Goal: Task Accomplishment & Management: Complete application form

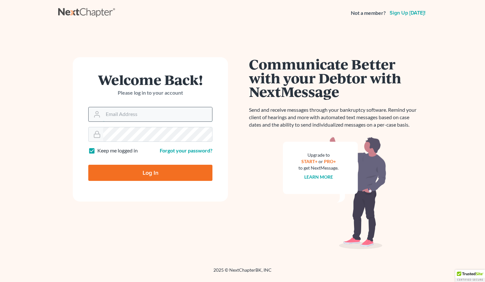
click at [121, 113] on input "Email Address" at bounding box center [157, 114] width 109 height 14
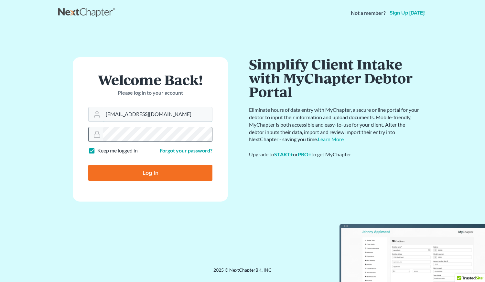
type input "[EMAIL_ADDRESS][DOMAIN_NAME]"
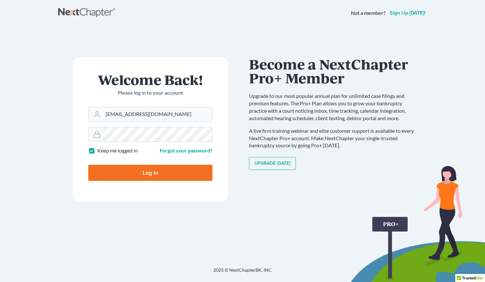
click at [112, 169] on input "Log In" at bounding box center [150, 173] width 124 height 16
type input "Thinking..."
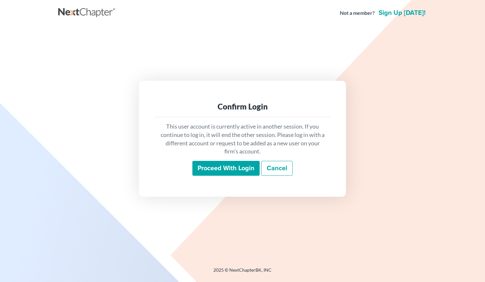
click at [221, 170] on input "Proceed with login" at bounding box center [226, 168] width 67 height 15
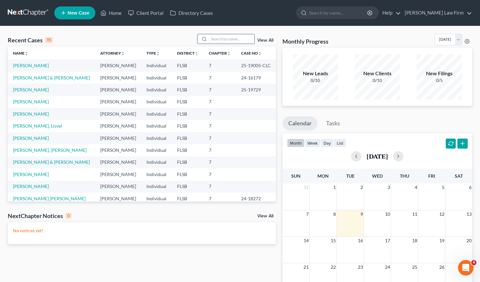
click at [242, 37] on input "search" at bounding box center [231, 38] width 45 height 9
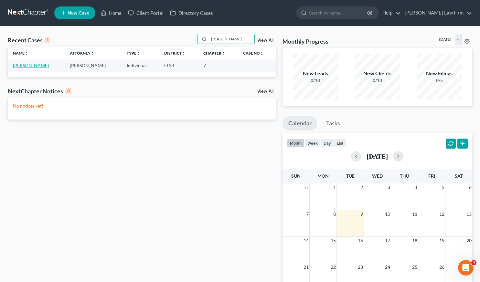
type input "[PERSON_NAME]"
click at [26, 66] on link "[PERSON_NAME]" at bounding box center [31, 66] width 36 height 6
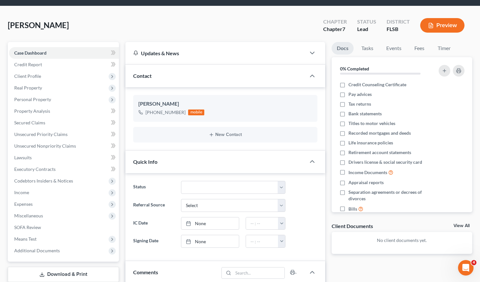
scroll to position [20, 0]
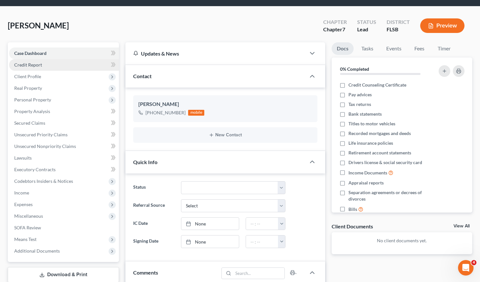
drag, startPoint x: 51, startPoint y: 65, endPoint x: 44, endPoint y: 65, distance: 7.1
click at [44, 65] on link "Credit Report" at bounding box center [64, 65] width 110 height 12
click at [36, 63] on span "Credit Report" at bounding box center [28, 65] width 28 height 6
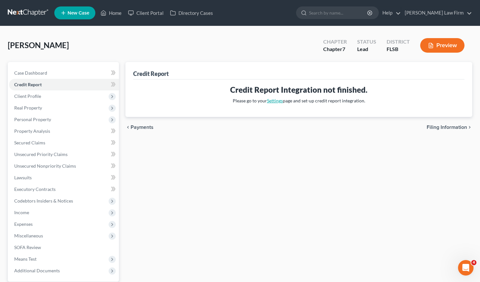
click at [274, 100] on link "Settings" at bounding box center [275, 101] width 16 height 6
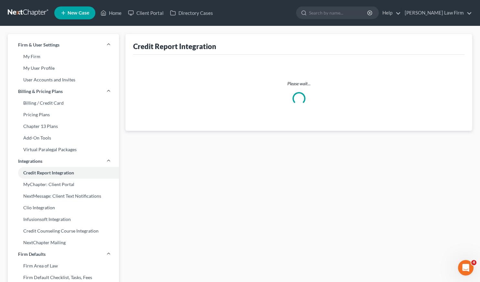
select select "0"
select select "9"
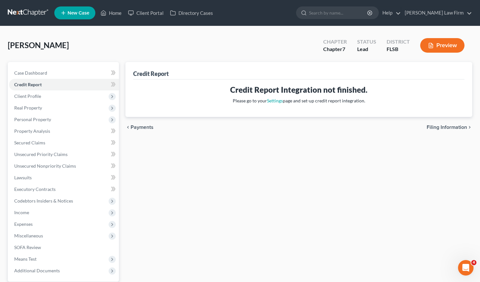
click at [444, 126] on span "Filing Information" at bounding box center [447, 127] width 40 height 5
select select "1"
select select "0"
select select "17"
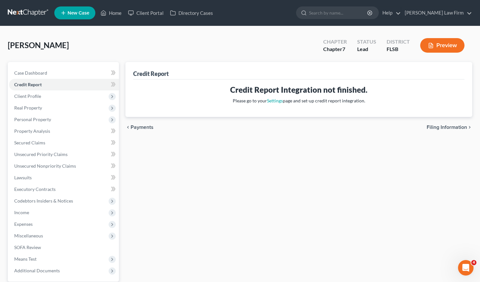
select select "0"
select select "9"
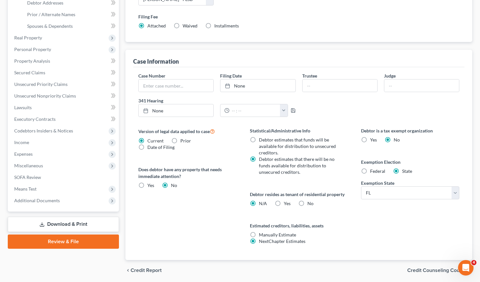
scroll to position [163, 0]
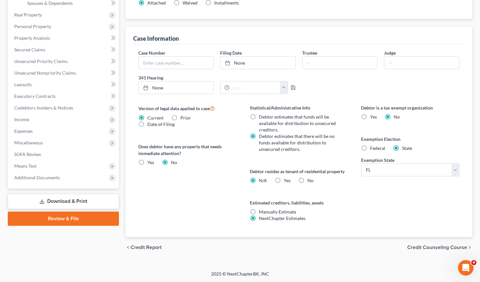
click at [430, 248] on span "Credit Counseling Course" at bounding box center [438, 247] width 60 height 5
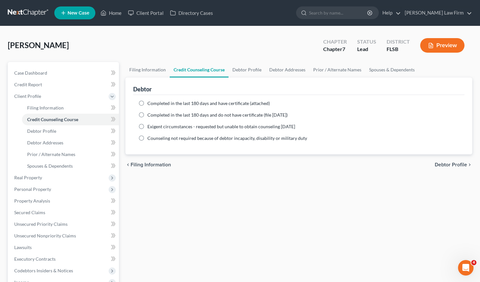
click at [148, 103] on label "Completed in the last 180 days and have certificate (attached)" at bounding box center [209, 103] width 123 height 6
click at [150, 103] on input "Completed in the last 180 days and have certificate (attached)" at bounding box center [152, 102] width 4 height 4
radio input "true"
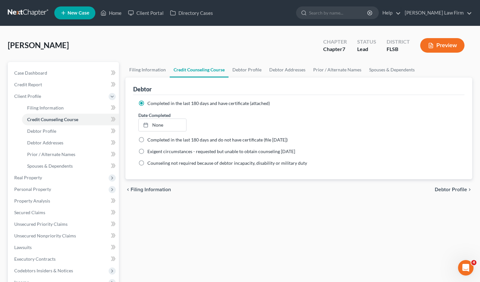
click at [452, 187] on span "Debtor Profile" at bounding box center [451, 189] width 32 height 5
select select "3"
select select "0"
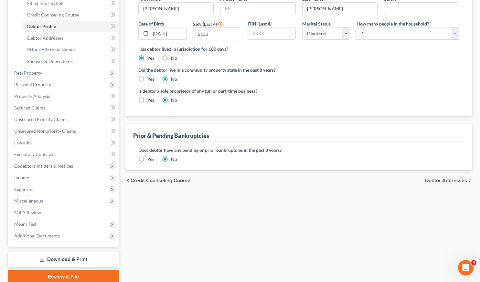
scroll to position [106, 0]
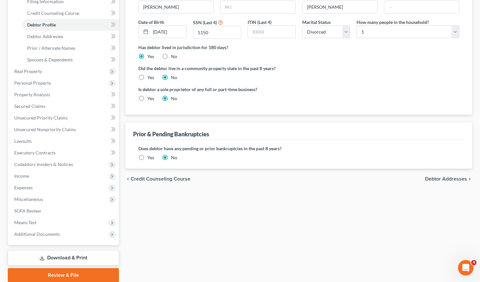
click at [447, 180] on span "Debtor Addresses" at bounding box center [446, 179] width 42 height 5
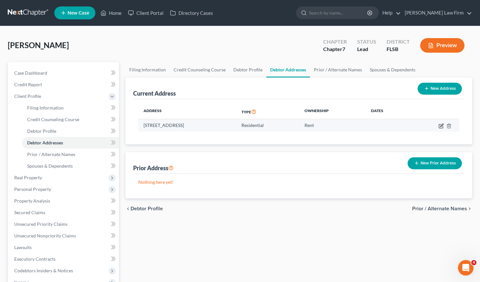
click at [441, 126] on icon "button" at bounding box center [441, 126] width 5 height 5
select select "9"
select select "0"
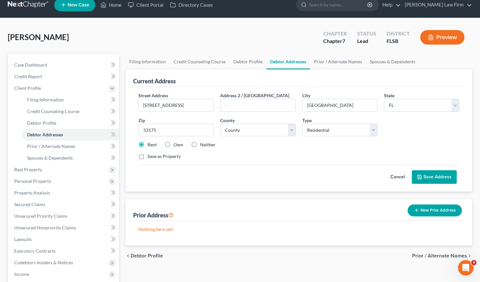
scroll to position [15, 0]
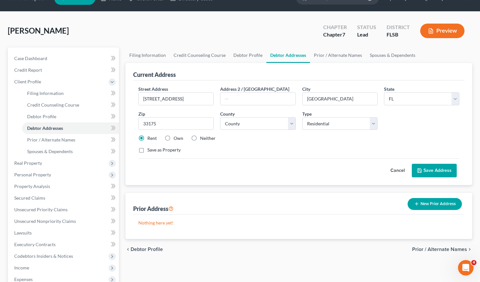
click at [436, 205] on button "New Prior Address" at bounding box center [435, 204] width 54 height 12
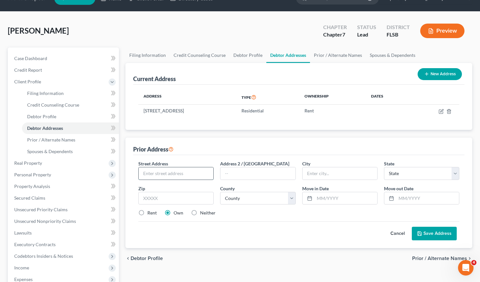
click at [182, 172] on input "text" at bounding box center [176, 174] width 75 height 12
type input "1201 SW 15 Terr"
click at [331, 174] on input "text" at bounding box center [340, 174] width 75 height 12
type input "Miami"
select select "9"
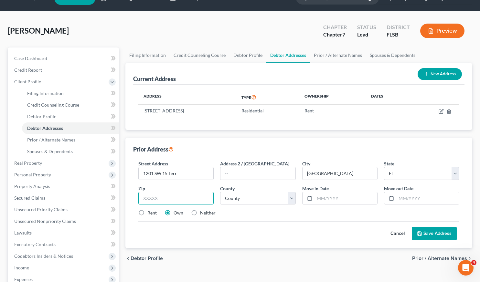
click at [194, 195] on input "text" at bounding box center [175, 198] width 75 height 13
type input "33145"
click at [411, 198] on input "text" at bounding box center [428, 199] width 63 height 12
click at [148, 212] on label "Rent" at bounding box center [152, 213] width 9 height 6
click at [150, 212] on input "Rent" at bounding box center [152, 212] width 4 height 4
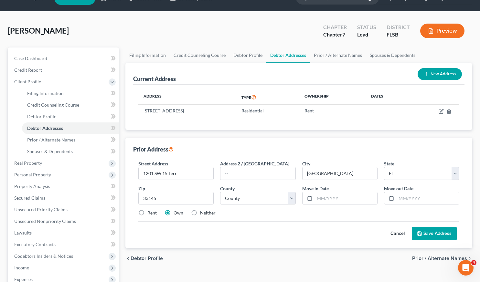
radio input "true"
click at [324, 198] on input "text" at bounding box center [346, 199] width 63 height 12
type input "01/05/2005"
click at [408, 196] on input "text" at bounding box center [428, 199] width 63 height 12
click at [405, 198] on input "03/01/2023" at bounding box center [428, 199] width 63 height 12
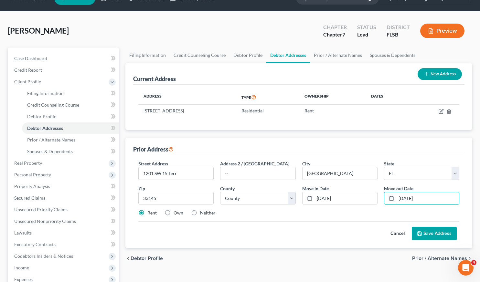
type input "11/01/2023"
click at [428, 234] on button "Save Address" at bounding box center [434, 234] width 45 height 14
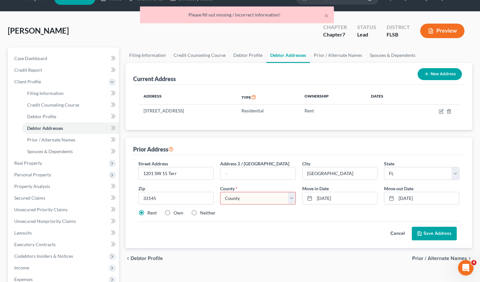
click at [295, 196] on select "County Alachua County Baker County Bay County Bradford County Brevard County Br…" at bounding box center [257, 198] width 75 height 13
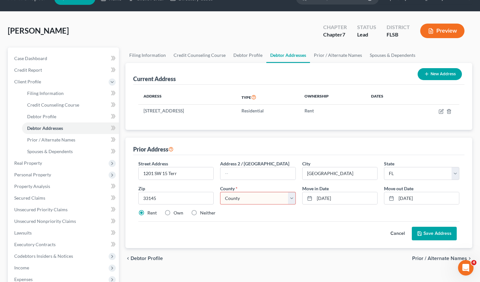
select select "42"
click at [220, 192] on select "County Alachua County Baker County Bay County Bradford County Brevard County Br…" at bounding box center [257, 198] width 75 height 13
click at [425, 232] on button "Save Address" at bounding box center [434, 234] width 45 height 14
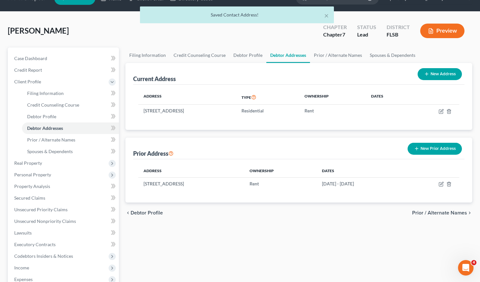
click at [430, 212] on span "Prior / Alternate Names" at bounding box center [440, 213] width 55 height 5
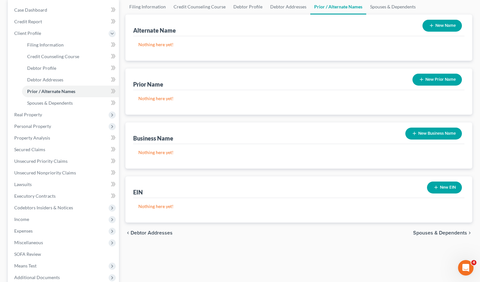
scroll to position [70, 0]
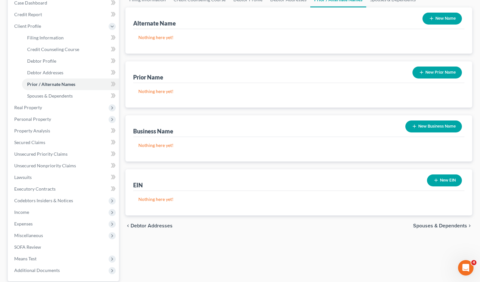
click at [433, 224] on span "Spouses & Dependents" at bounding box center [441, 226] width 54 height 5
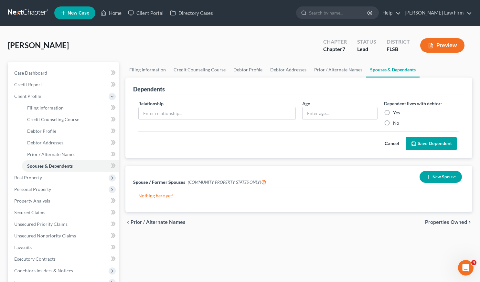
click at [439, 223] on span "Properties Owned" at bounding box center [446, 222] width 42 height 5
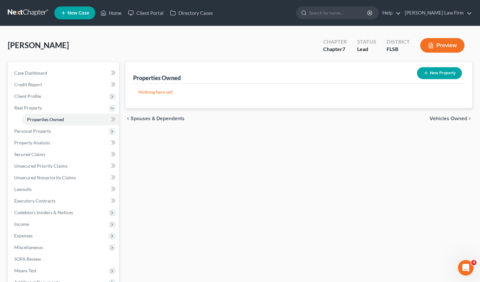
click at [447, 116] on span "Vehicles Owned" at bounding box center [449, 118] width 38 height 5
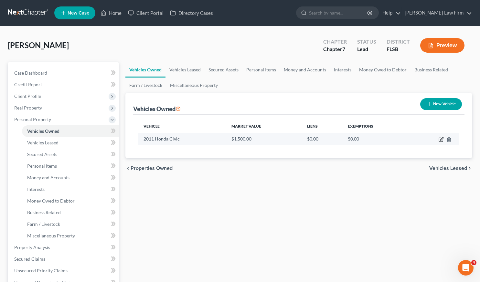
click at [441, 139] on icon "button" at bounding box center [442, 139] width 3 height 3
select select "0"
select select "15"
select select "2"
select select "0"
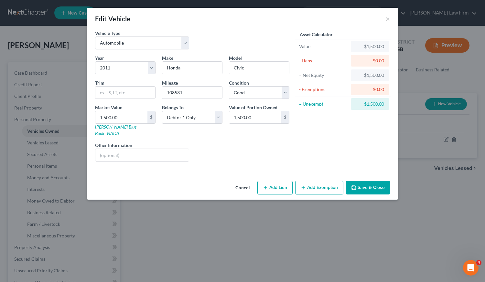
click at [324, 182] on button "Add Exemption" at bounding box center [319, 188] width 48 height 14
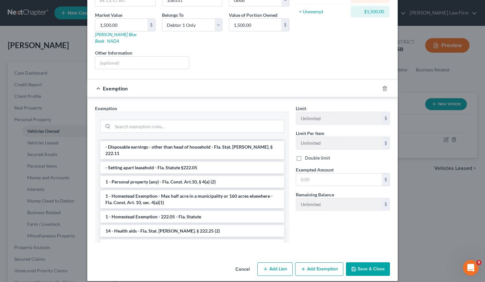
scroll to position [65, 0]
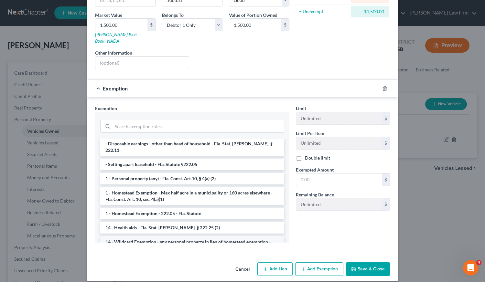
click at [229, 237] on li "14 - Wildcard Exemption - any personal property in lieu of homestead exemption …" at bounding box center [192, 246] width 184 height 18
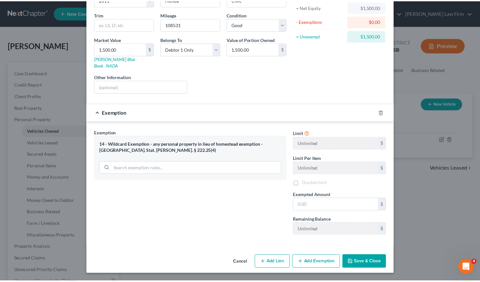
scroll to position [62, 0]
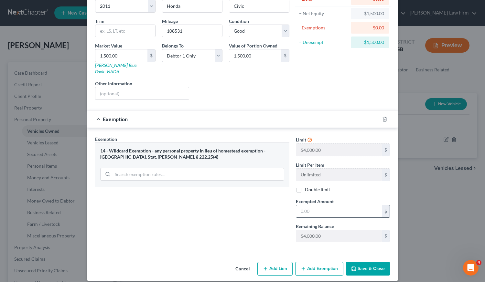
click at [318, 205] on input "text" at bounding box center [339, 211] width 86 height 12
type input "1,500"
click at [364, 263] on button "Save & Close" at bounding box center [368, 269] width 44 height 14
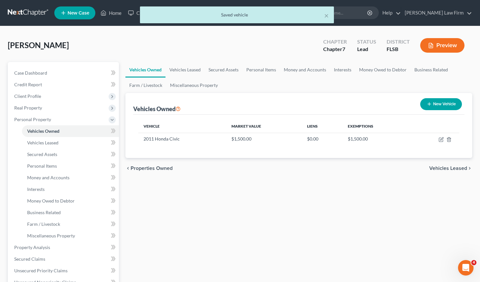
click at [464, 167] on span "Vehicles Leased" at bounding box center [449, 168] width 38 height 5
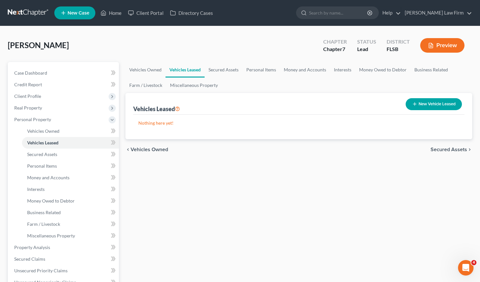
click at [454, 150] on span "Secured Assets" at bounding box center [449, 149] width 37 height 5
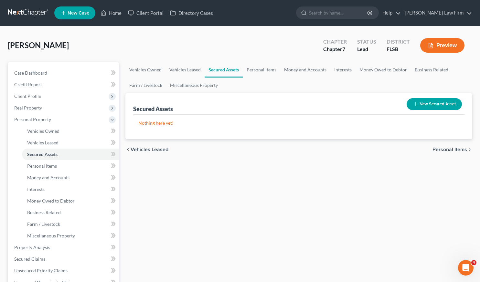
click at [436, 105] on button "New Secured Asset" at bounding box center [434, 104] width 55 height 12
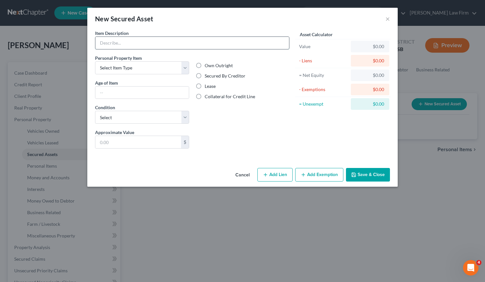
click at [277, 43] on input "text" at bounding box center [192, 43] width 194 height 12
click at [240, 115] on div "Own Outright Secured By Creditor Lease Collateral for Credit Line" at bounding box center [243, 92] width 101 height 74
click at [226, 48] on input "text" at bounding box center [192, 43] width 194 height 12
click at [387, 17] on button "×" at bounding box center [388, 19] width 5 height 8
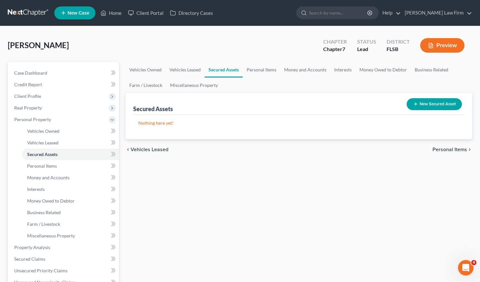
click at [449, 150] on span "Personal Items" at bounding box center [450, 149] width 35 height 5
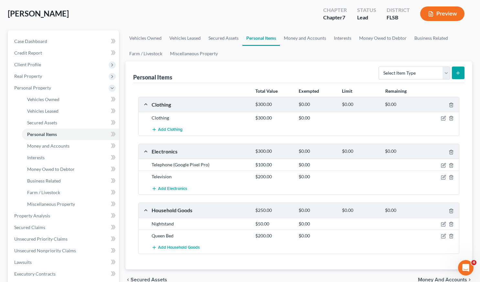
scroll to position [32, 0]
click at [444, 177] on icon "button" at bounding box center [443, 177] width 5 height 5
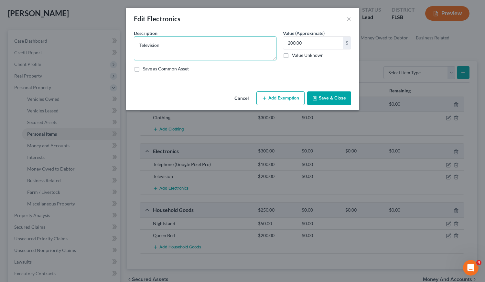
click at [191, 44] on textarea "Television" at bounding box center [205, 49] width 143 height 24
type textarea "Television (2020)"
click at [339, 103] on button "Save & Close" at bounding box center [329, 99] width 44 height 14
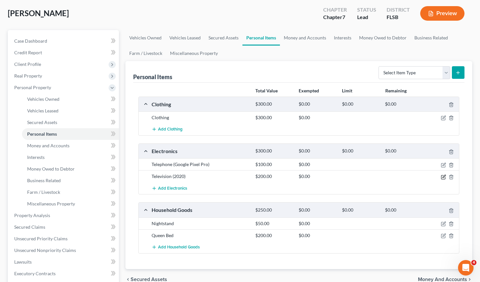
click at [444, 177] on icon "button" at bounding box center [443, 177] width 5 height 5
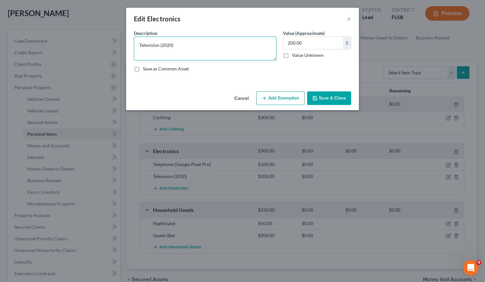
click at [189, 44] on textarea "Television (2020)" at bounding box center [205, 49] width 143 height 24
type textarea "Television (2020) 40""
click at [342, 99] on button "Save & Close" at bounding box center [329, 99] width 44 height 14
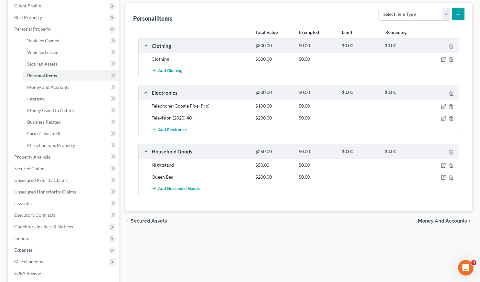
scroll to position [90, 0]
click at [178, 256] on div "Vehicles Owned Vehicles Leased Secured Assets Personal Items Money and Accounts…" at bounding box center [299, 159] width 354 height 374
click at [174, 71] on span "Add Clothing" at bounding box center [170, 71] width 25 height 5
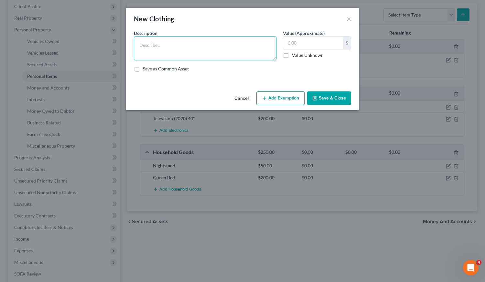
click at [215, 43] on textarea at bounding box center [205, 49] width 143 height 24
type textarea "watch (Tank M3)"
click at [317, 42] on input "text" at bounding box center [313, 43] width 60 height 12
type input "50"
click at [342, 97] on button "Save & Close" at bounding box center [329, 99] width 44 height 14
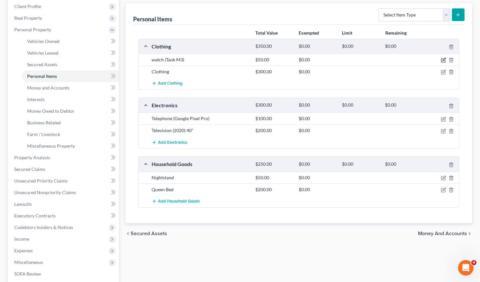
click at [443, 58] on icon "button" at bounding box center [443, 60] width 5 height 5
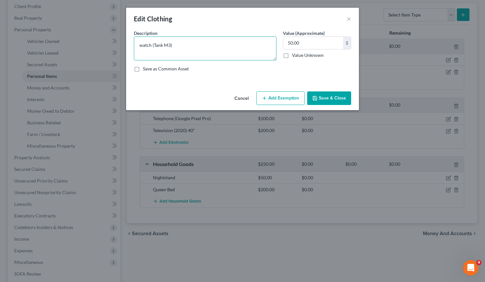
click at [210, 47] on textarea "watch (Tank M3)" at bounding box center [205, 49] width 143 height 24
type textarea "w"
click at [305, 44] on input "50.00" at bounding box center [313, 43] width 60 height 12
click at [243, 98] on button "Cancel" at bounding box center [241, 98] width 25 height 13
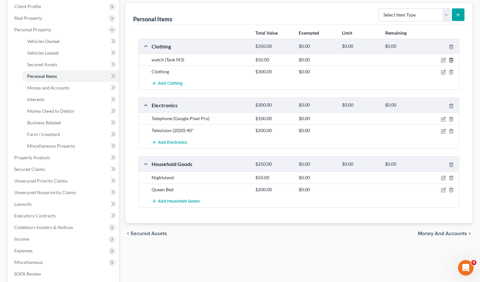
click at [453, 59] on icon "button" at bounding box center [451, 60] width 3 height 4
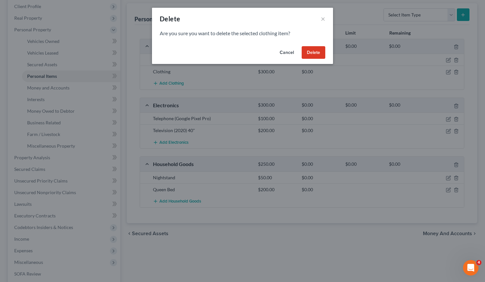
click at [318, 49] on button "Delete" at bounding box center [314, 52] width 24 height 13
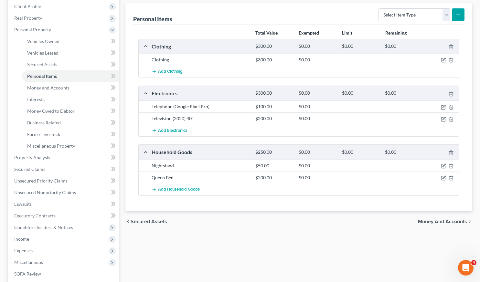
click at [452, 220] on span "Money and Accounts" at bounding box center [442, 221] width 49 height 5
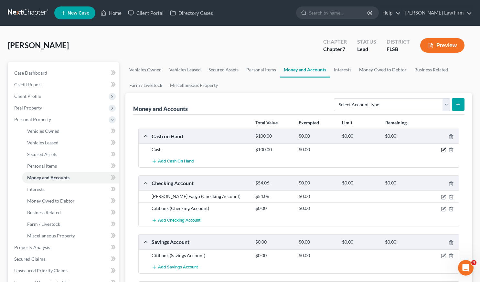
click at [445, 150] on icon "button" at bounding box center [443, 150] width 5 height 5
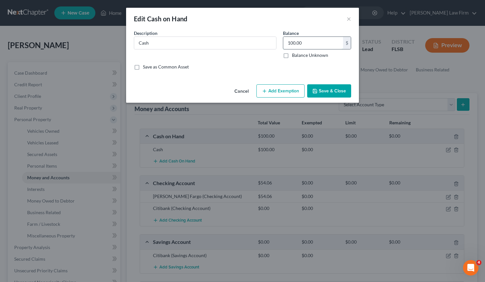
click at [312, 46] on input "100.00" at bounding box center [313, 43] width 60 height 12
type input "25"
click at [332, 93] on button "Save & Close" at bounding box center [329, 91] width 44 height 14
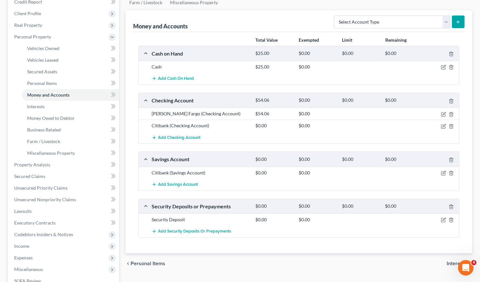
scroll to position [84, 0]
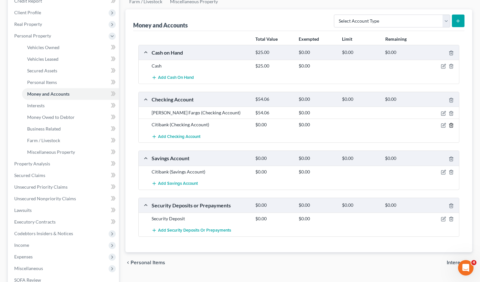
click at [451, 124] on icon "button" at bounding box center [451, 125] width 5 height 5
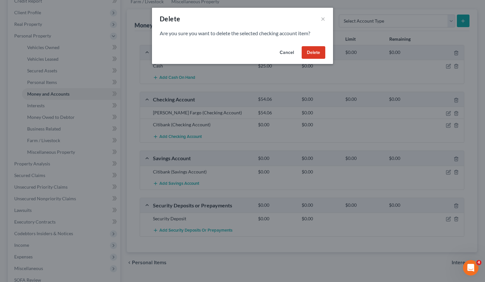
click at [308, 50] on button "Delete" at bounding box center [314, 52] width 24 height 13
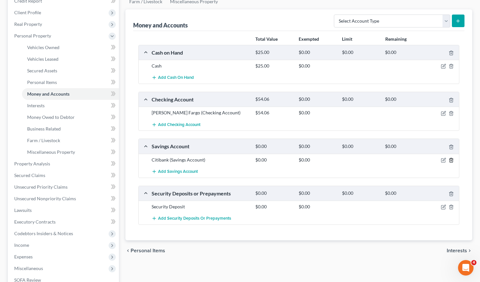
click at [452, 160] on icon "button" at bounding box center [451, 160] width 5 height 5
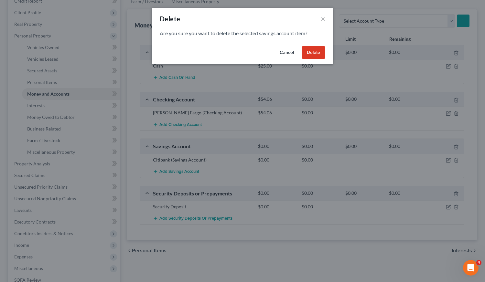
click at [317, 52] on button "Delete" at bounding box center [314, 52] width 24 height 13
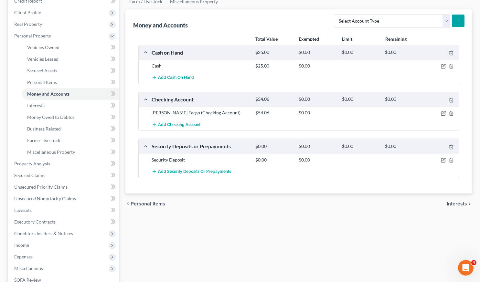
click at [458, 203] on span "Interests" at bounding box center [457, 204] width 20 height 5
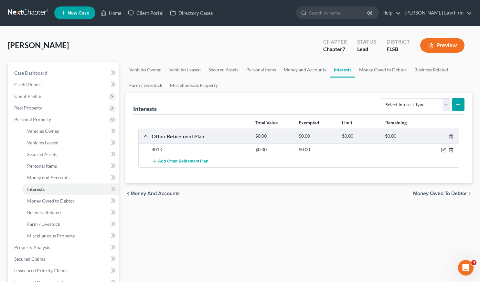
click at [452, 151] on icon "button" at bounding box center [451, 150] width 5 height 5
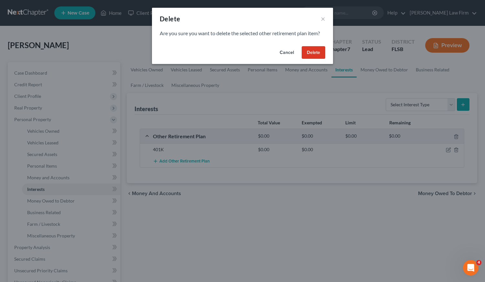
click at [321, 53] on button "Delete" at bounding box center [314, 52] width 24 height 13
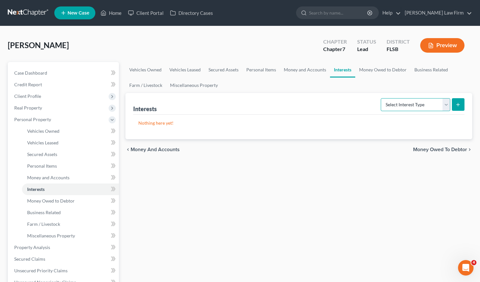
click at [444, 104] on select "Select Interest Type 401K Annuity Bond Education IRA Government Bond Government…" at bounding box center [416, 104] width 70 height 13
click at [330, 181] on div "Vehicles Owned Vehicles Leased Secured Assets Personal Items Money and Accounts…" at bounding box center [299, 249] width 354 height 374
click at [455, 148] on span "Money Owed to Debtor" at bounding box center [441, 149] width 54 height 5
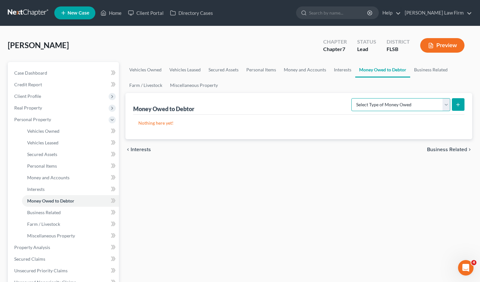
click at [447, 105] on select "Select Type of Money Owed Accounts Receivable Alimony Child Support Claims Agai…" at bounding box center [401, 104] width 99 height 13
click at [271, 214] on div "Vehicles Owned Vehicles Leased Secured Assets Personal Items Money and Accounts…" at bounding box center [299, 249] width 354 height 374
click at [446, 105] on select "Select Type of Money Owed Accounts Receivable Alimony Child Support Claims Agai…" at bounding box center [401, 104] width 99 height 13
click at [306, 186] on div "Vehicles Owned Vehicles Leased Secured Assets Personal Items Money and Accounts…" at bounding box center [299, 249] width 354 height 374
click at [450, 150] on span "Business Related" at bounding box center [447, 149] width 40 height 5
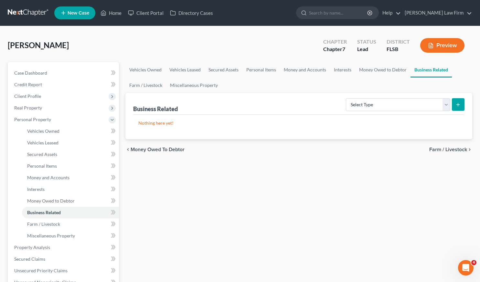
click at [450, 150] on span "Farm / Livestock" at bounding box center [449, 149] width 38 height 5
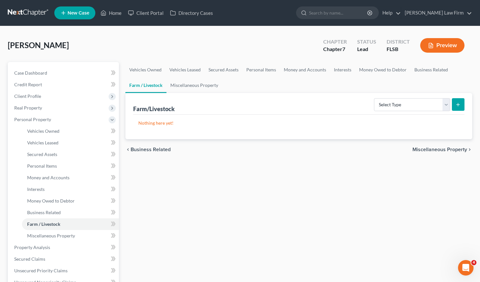
click at [455, 148] on span "Miscellaneous Property" at bounding box center [440, 149] width 55 height 5
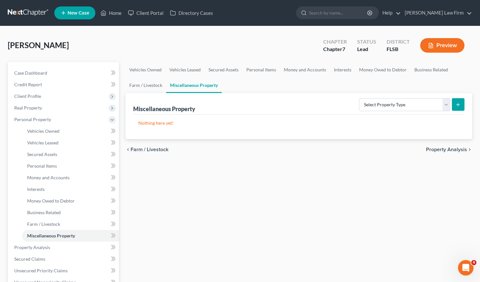
click at [455, 148] on span "Property Analysis" at bounding box center [446, 149] width 41 height 5
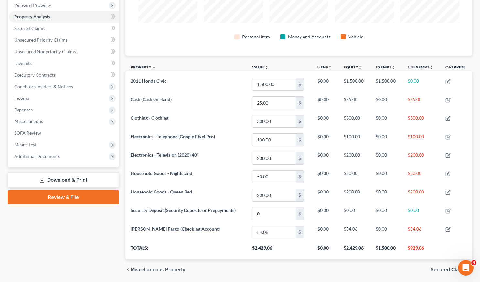
scroll to position [116, 0]
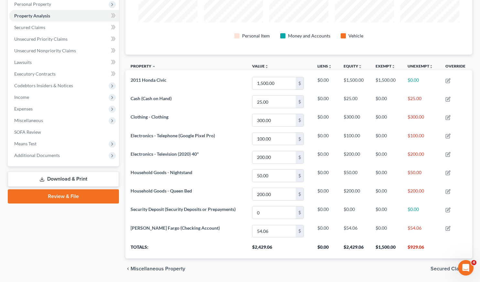
click at [445, 267] on span "Secured Claims" at bounding box center [449, 269] width 37 height 5
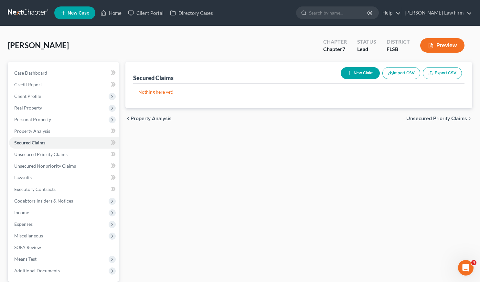
click at [447, 118] on span "Unsecured Priority Claims" at bounding box center [437, 118] width 61 height 5
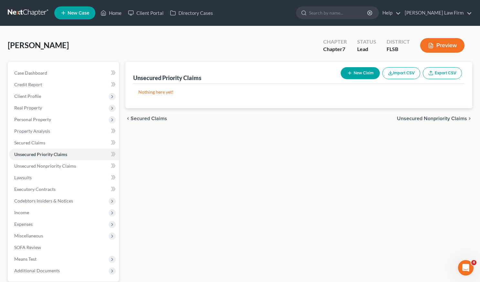
click at [438, 118] on span "Unsecured Nonpriority Claims" at bounding box center [432, 118] width 70 height 5
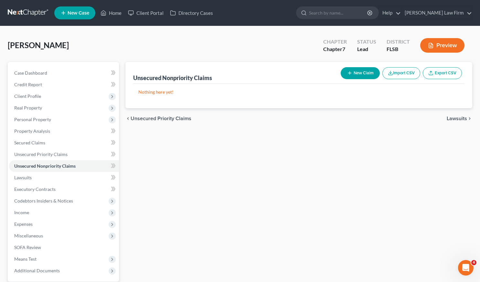
click at [459, 117] on span "Lawsuits" at bounding box center [457, 118] width 20 height 5
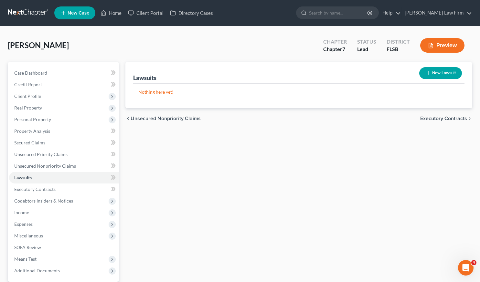
click at [431, 117] on span "Executory Contracts" at bounding box center [444, 118] width 47 height 5
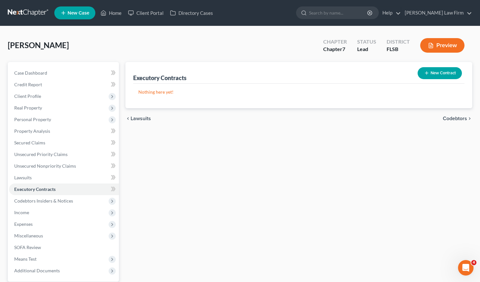
click at [454, 117] on span "Codebtors" at bounding box center [455, 118] width 24 height 5
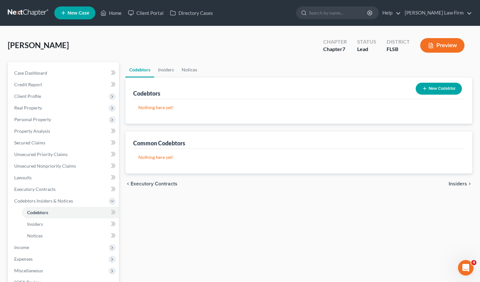
click at [458, 183] on span "Insiders" at bounding box center [458, 184] width 18 height 5
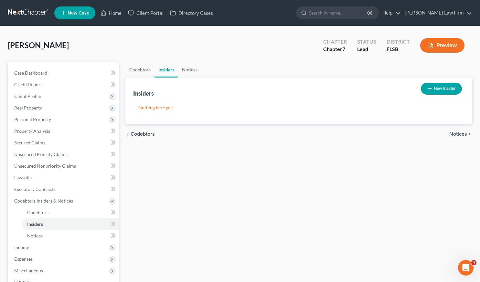
click at [452, 132] on span "Notices" at bounding box center [459, 134] width 18 height 5
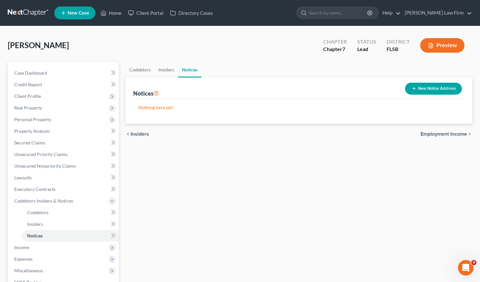
click at [458, 133] on span "Employment Income" at bounding box center [444, 134] width 47 height 5
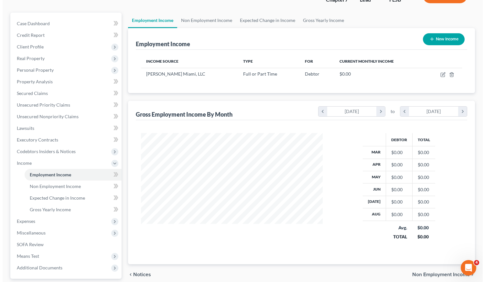
scroll to position [60, 0]
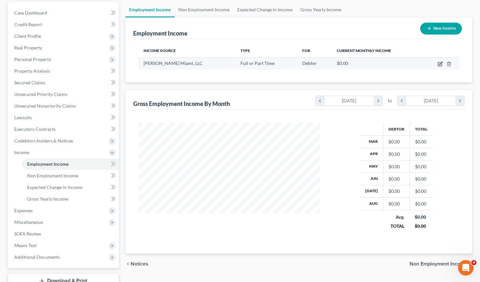
click at [439, 63] on icon "button" at bounding box center [440, 63] width 5 height 5
select select "0"
select select "9"
select select "3"
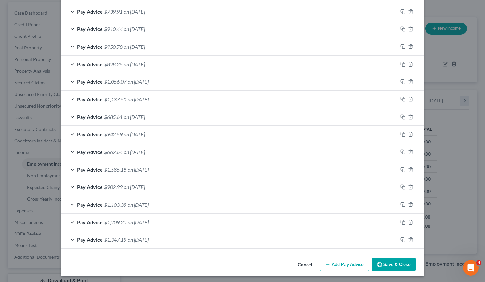
scroll to position [481, 0]
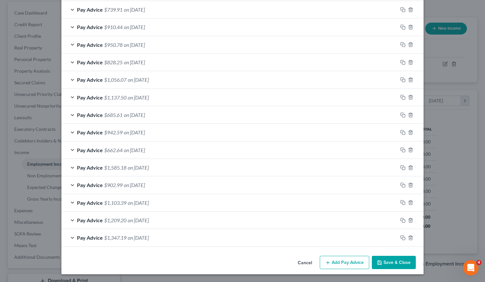
click at [334, 260] on button "Add Pay Advice" at bounding box center [345, 263] width 50 height 14
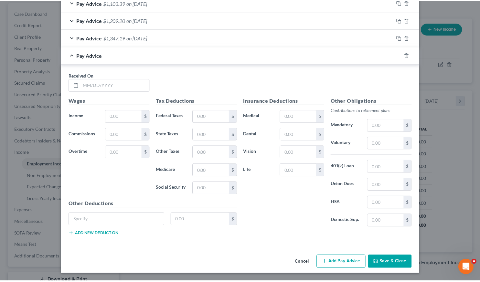
scroll to position [681, 0]
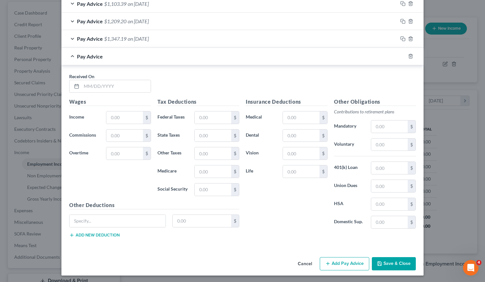
click at [300, 264] on button "Cancel" at bounding box center [305, 264] width 25 height 13
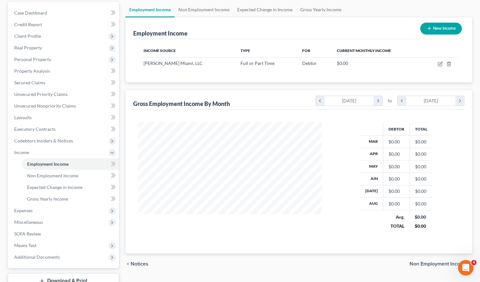
scroll to position [323451, 323372]
click at [430, 262] on span "Non Employment Income" at bounding box center [439, 264] width 58 height 5
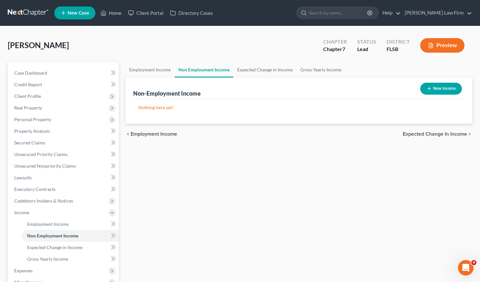
click at [433, 134] on span "Expected Change in Income" at bounding box center [435, 134] width 64 height 5
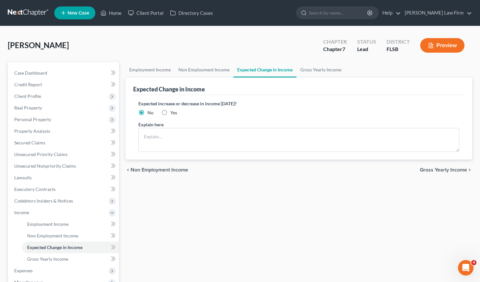
click at [430, 169] on span "Gross Yearly Income" at bounding box center [443, 170] width 47 height 5
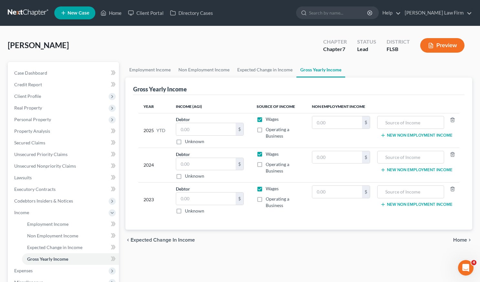
click at [458, 239] on span "Home" at bounding box center [461, 240] width 14 height 5
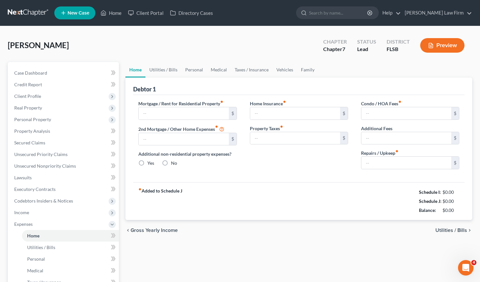
type input "1,500.00"
type input "0.00"
radio input "true"
type input "0.00"
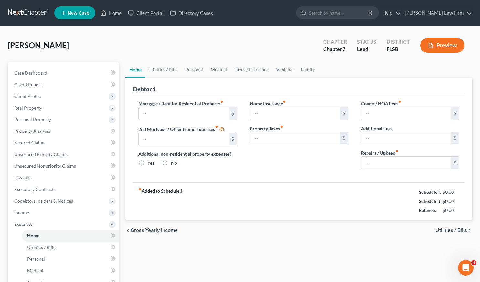
type input "0.00"
click at [189, 113] on input "1,500.00" at bounding box center [184, 113] width 90 height 12
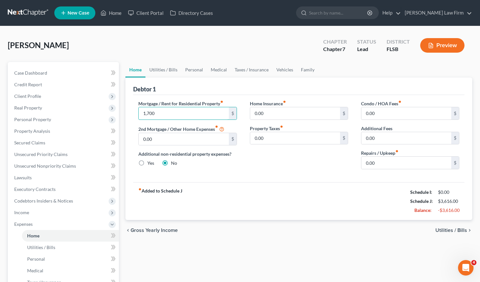
type input "1,700"
click at [220, 171] on div "Mortgage / Rent for Residential Property fiber_manual_record 1,700 $ 2nd Mortga…" at bounding box center [187, 137] width 111 height 74
click at [452, 227] on div "chevron_left Gross Yearly Income Utilities / Bills chevron_right" at bounding box center [299, 230] width 347 height 21
click at [449, 228] on span "Utilities / Bills" at bounding box center [452, 230] width 32 height 5
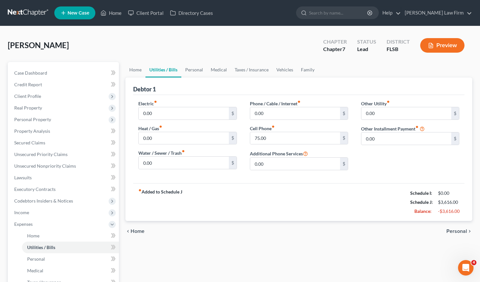
click at [460, 230] on span "Personal" at bounding box center [457, 231] width 21 height 5
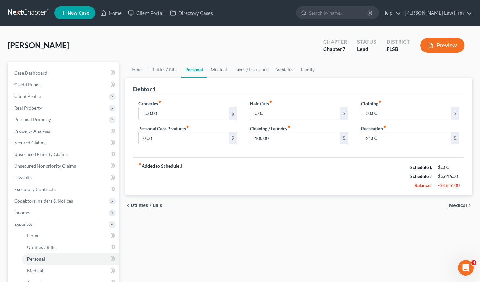
click at [466, 204] on span "Medical" at bounding box center [458, 205] width 18 height 5
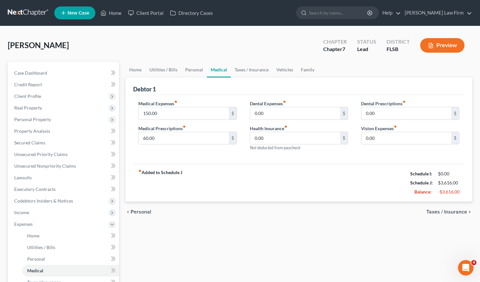
click at [456, 210] on span "Taxes / Insurance" at bounding box center [447, 212] width 41 height 5
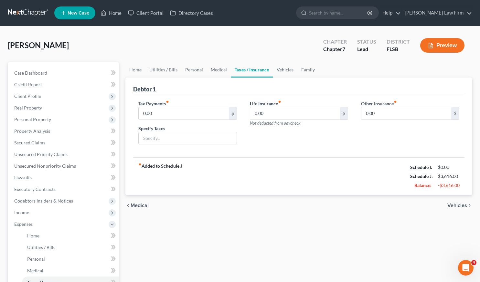
click at [456, 205] on span "Vehicles" at bounding box center [458, 205] width 20 height 5
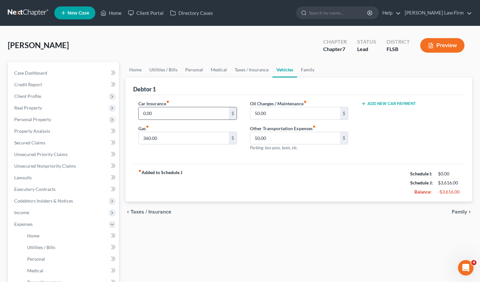
click at [202, 114] on input "0.00" at bounding box center [184, 113] width 90 height 12
type input "135"
click at [205, 155] on div "Car Insurance fiber_manual_record 135 $ Gas fiber_manual_record 360.00 $" at bounding box center [187, 128] width 111 height 56
click at [462, 211] on span "Family" at bounding box center [459, 212] width 15 height 5
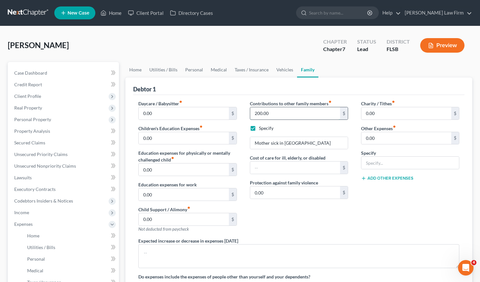
click at [284, 113] on input "200.00" at bounding box center [295, 113] width 90 height 12
type input "0.00"
click at [259, 128] on label "Specify" at bounding box center [266, 128] width 15 height 6
click at [262, 128] on input "Specify" at bounding box center [264, 127] width 4 height 4
checkbox input "false"
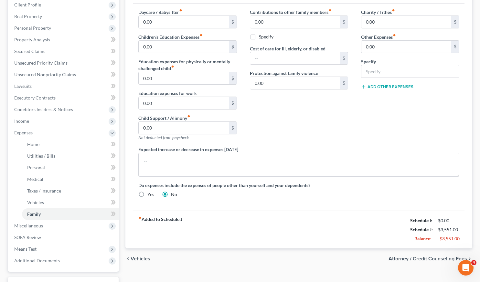
scroll to position [93, 0]
click at [434, 256] on span "Attorney / Credit Counseling Fees" at bounding box center [428, 258] width 79 height 5
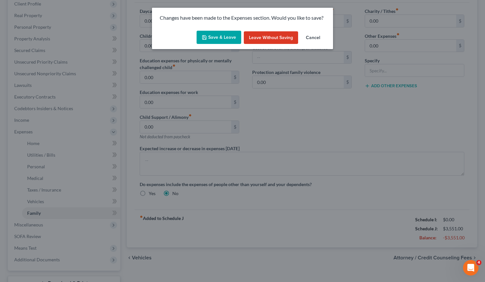
click at [225, 35] on button "Save & Leave" at bounding box center [219, 38] width 45 height 14
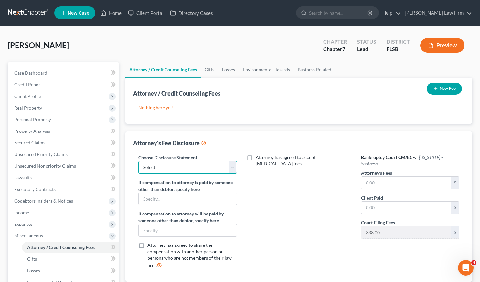
click at [232, 162] on select "Select Attorney" at bounding box center [187, 167] width 98 height 13
select select "0"
click at [138, 161] on select "Select Attorney" at bounding box center [187, 167] width 98 height 13
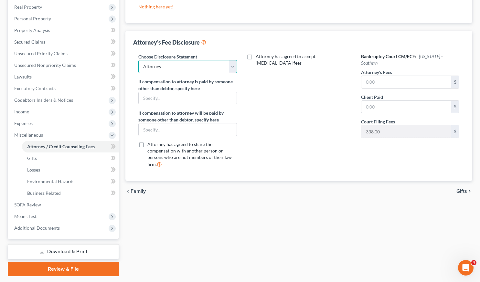
scroll to position [101, 0]
click at [418, 76] on input "text" at bounding box center [407, 82] width 90 height 12
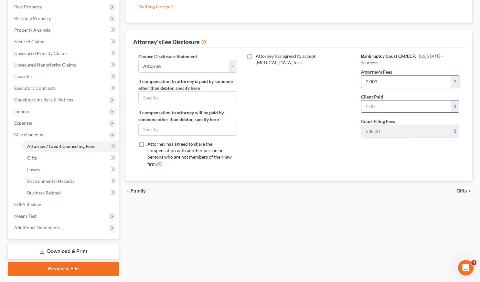
type input "2,000"
click at [382, 103] on input "text" at bounding box center [407, 107] width 90 height 12
type input "2,000"
click at [352, 154] on div "Attorney has agreed to accept retainer fees" at bounding box center [299, 113] width 111 height 120
click at [211, 201] on div "chevron_left Family Gifts chevron_right" at bounding box center [299, 191] width 347 height 21
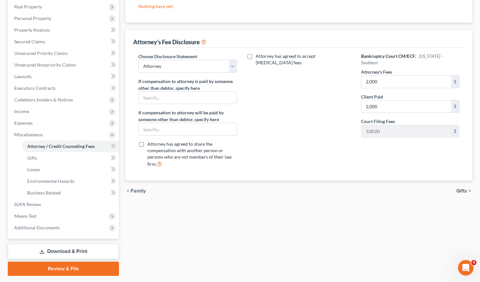
click at [465, 191] on span "Gifts" at bounding box center [462, 191] width 11 height 5
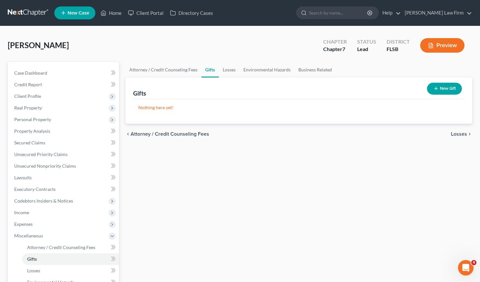
click at [460, 134] on span "Losses" at bounding box center [459, 134] width 16 height 5
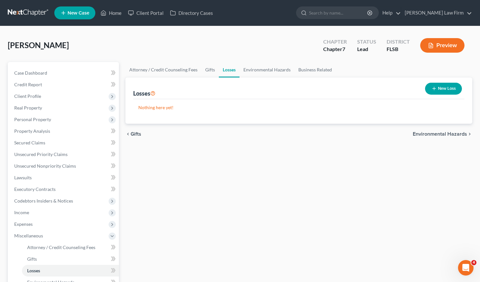
click at [460, 134] on span "Environmental Hazards" at bounding box center [440, 134] width 54 height 5
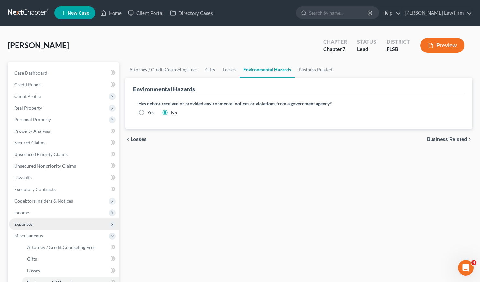
click at [42, 223] on span "Expenses" at bounding box center [64, 225] width 110 height 12
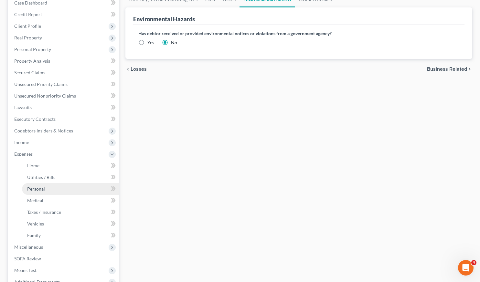
scroll to position [70, 0]
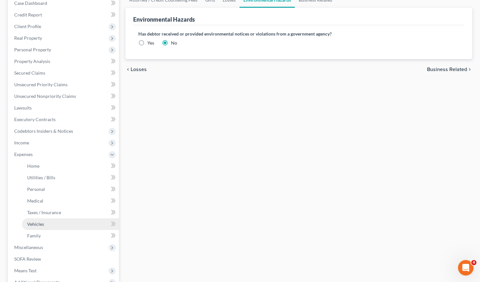
click at [65, 228] on link "Vehicles" at bounding box center [70, 225] width 97 height 12
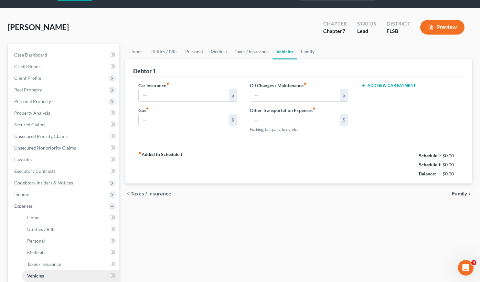
type input "135.00"
type input "360.00"
type input "50.00"
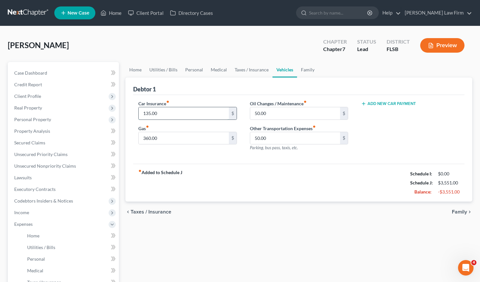
click at [180, 116] on input "135.00" at bounding box center [184, 113] width 90 height 12
type input "147"
click at [461, 211] on span "Family" at bounding box center [459, 212] width 15 height 5
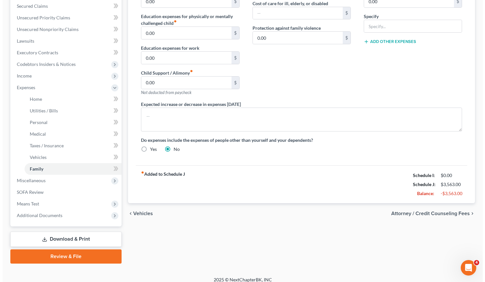
scroll to position [142, 0]
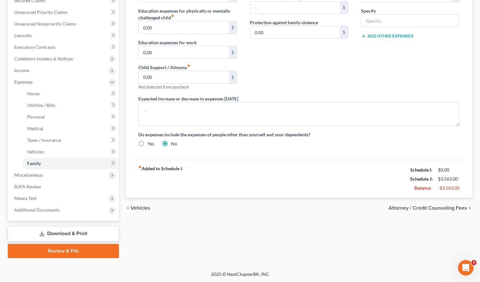
click at [450, 208] on span "Attorney / Credit Counseling Fees" at bounding box center [428, 208] width 79 height 5
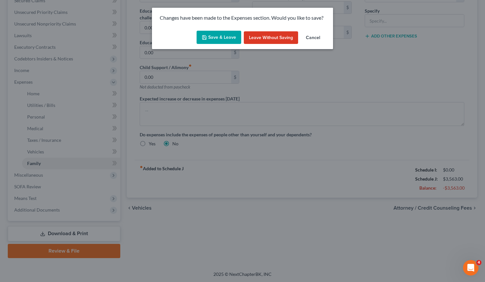
click at [232, 37] on button "Save & Leave" at bounding box center [219, 38] width 45 height 14
select select "0"
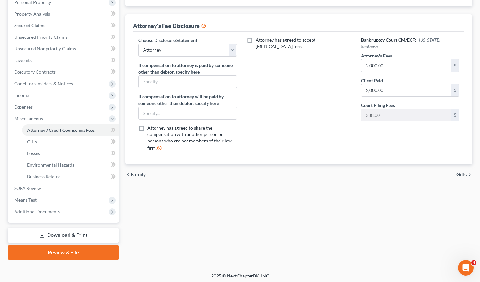
scroll to position [119, 0]
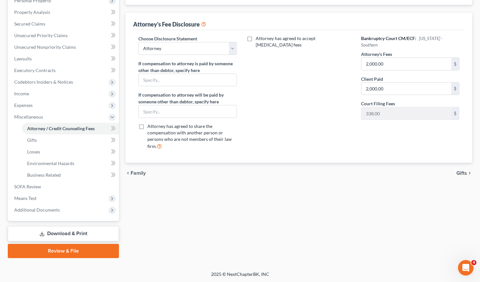
click at [465, 174] on span "Gifts" at bounding box center [462, 173] width 11 height 5
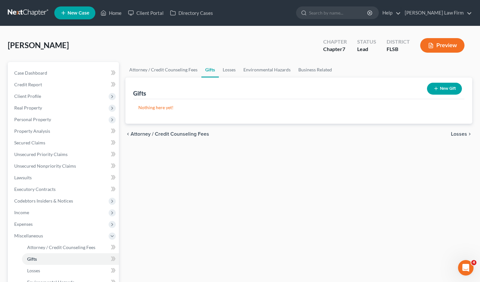
click at [461, 136] on span "Losses" at bounding box center [459, 134] width 16 height 5
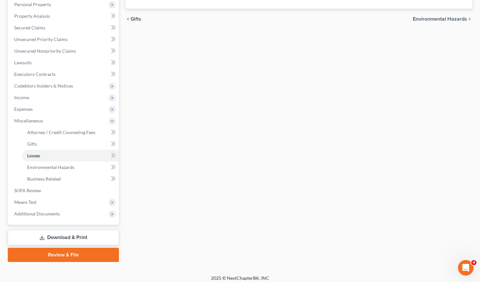
scroll to position [119, 0]
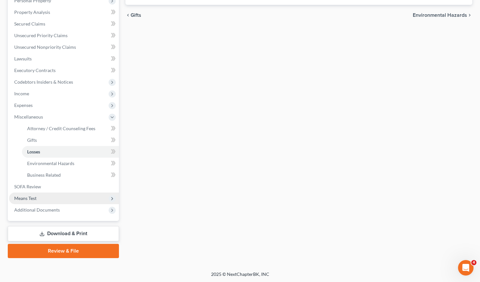
click at [39, 200] on span "Means Test" at bounding box center [64, 199] width 110 height 12
click at [72, 197] on span "Calculation and Presumption" at bounding box center [56, 199] width 59 height 6
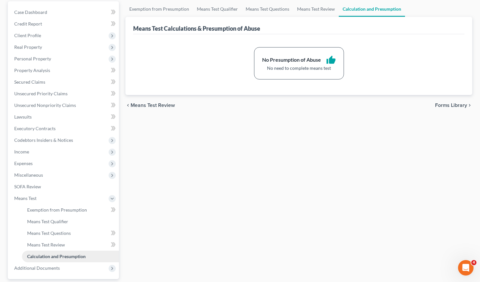
scroll to position [63, 0]
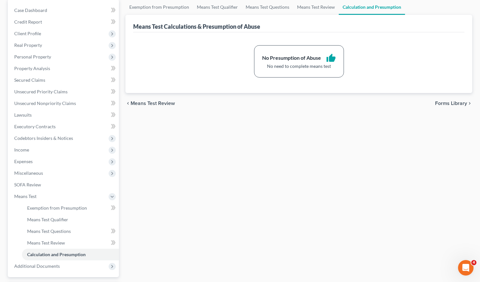
click at [455, 102] on span "Forms Library" at bounding box center [452, 103] width 32 height 5
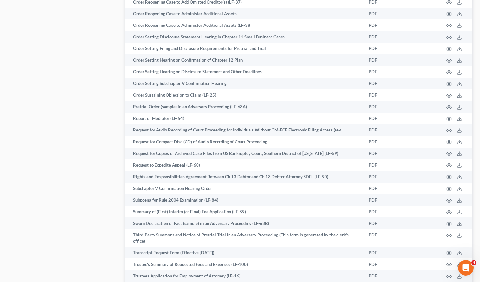
scroll to position [1678, 0]
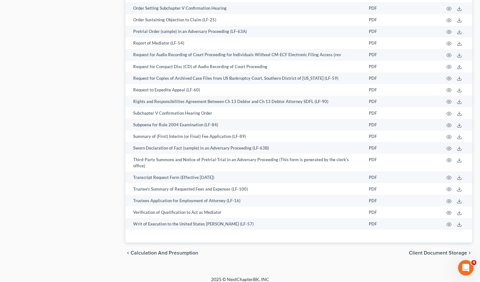
click at [448, 251] on span "Client Document Storage" at bounding box center [438, 253] width 58 height 5
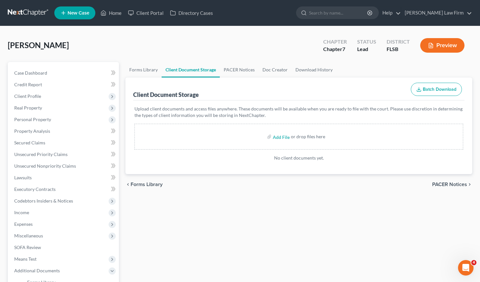
click at [444, 186] on span "PACER Notices" at bounding box center [450, 184] width 35 height 5
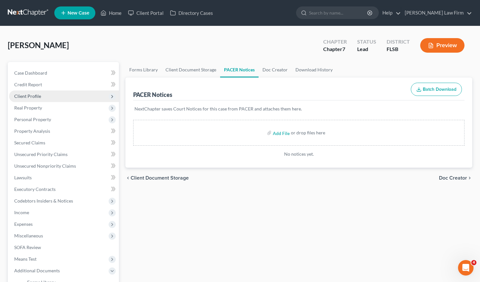
click at [45, 96] on span "Client Profile" at bounding box center [64, 97] width 110 height 12
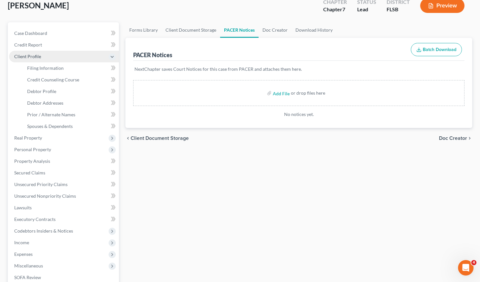
scroll to position [131, 0]
